Goal: Transaction & Acquisition: Download file/media

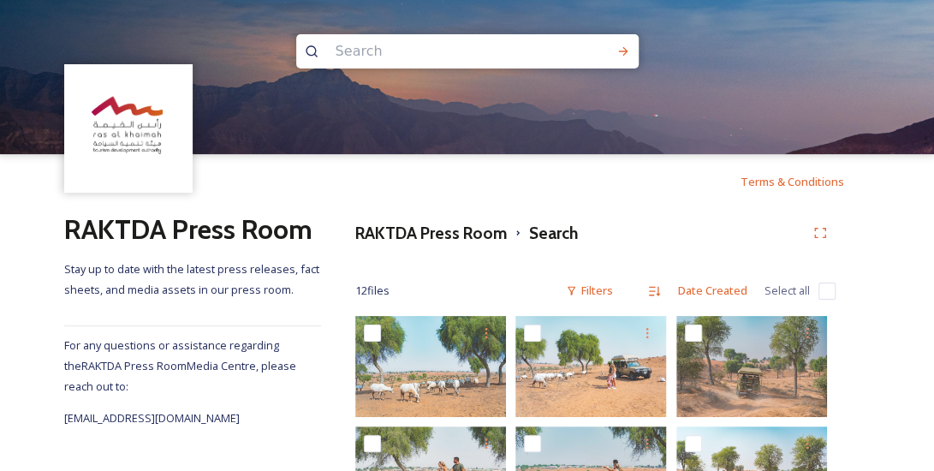
click at [395, 56] on input at bounding box center [444, 52] width 234 height 38
type input "beach"
click at [618, 53] on icon at bounding box center [623, 51] width 14 height 14
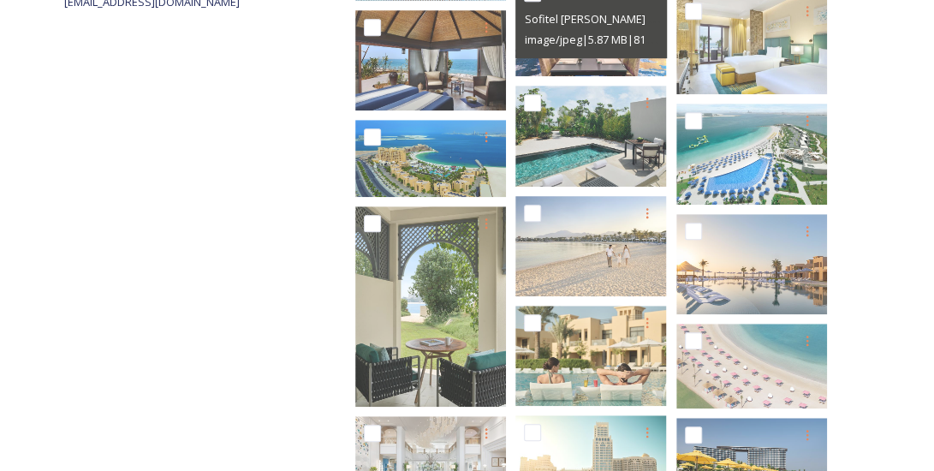
scroll to position [415, 0]
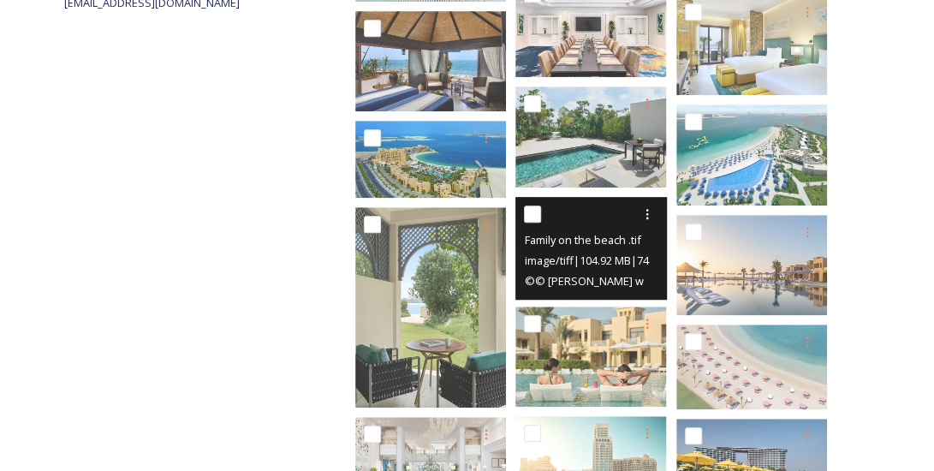
click at [587, 234] on span "Family on the beach .tif" at bounding box center [582, 239] width 116 height 15
click at [645, 217] on icon at bounding box center [647, 214] width 14 height 14
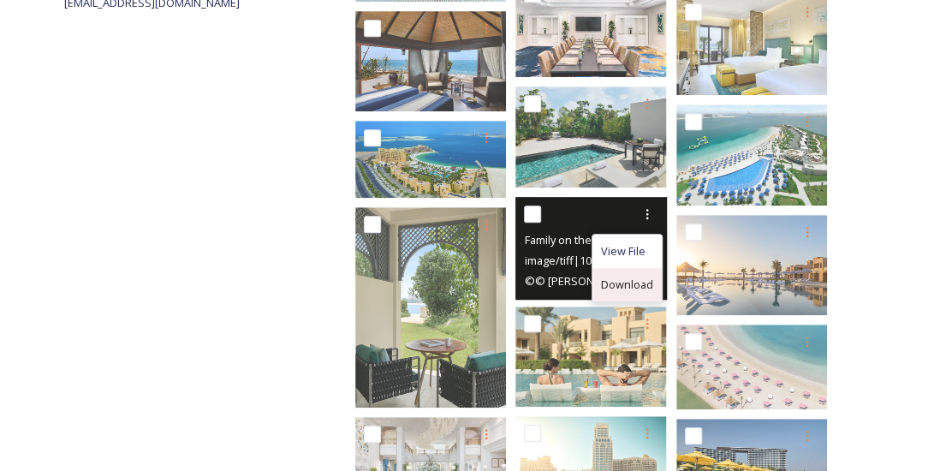
click at [629, 282] on span "Download" at bounding box center [627, 284] width 52 height 16
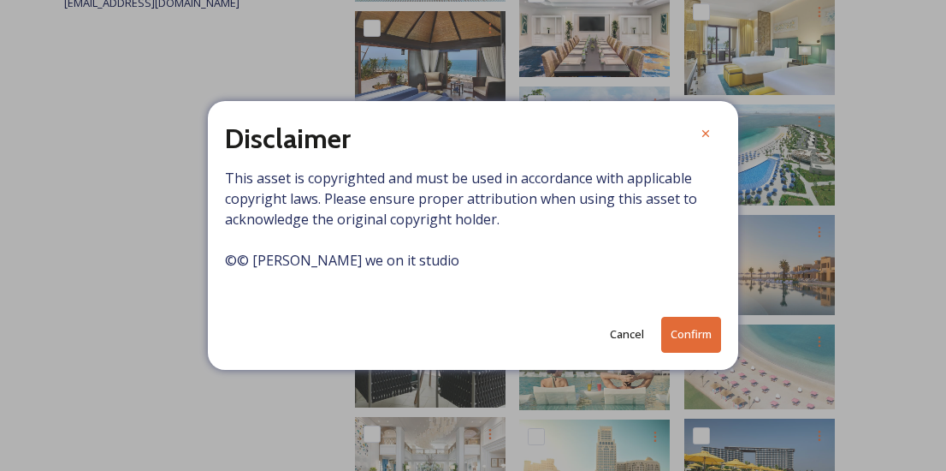
click at [683, 329] on button "Confirm" at bounding box center [691, 334] width 60 height 35
